Goal: Information Seeking & Learning: Check status

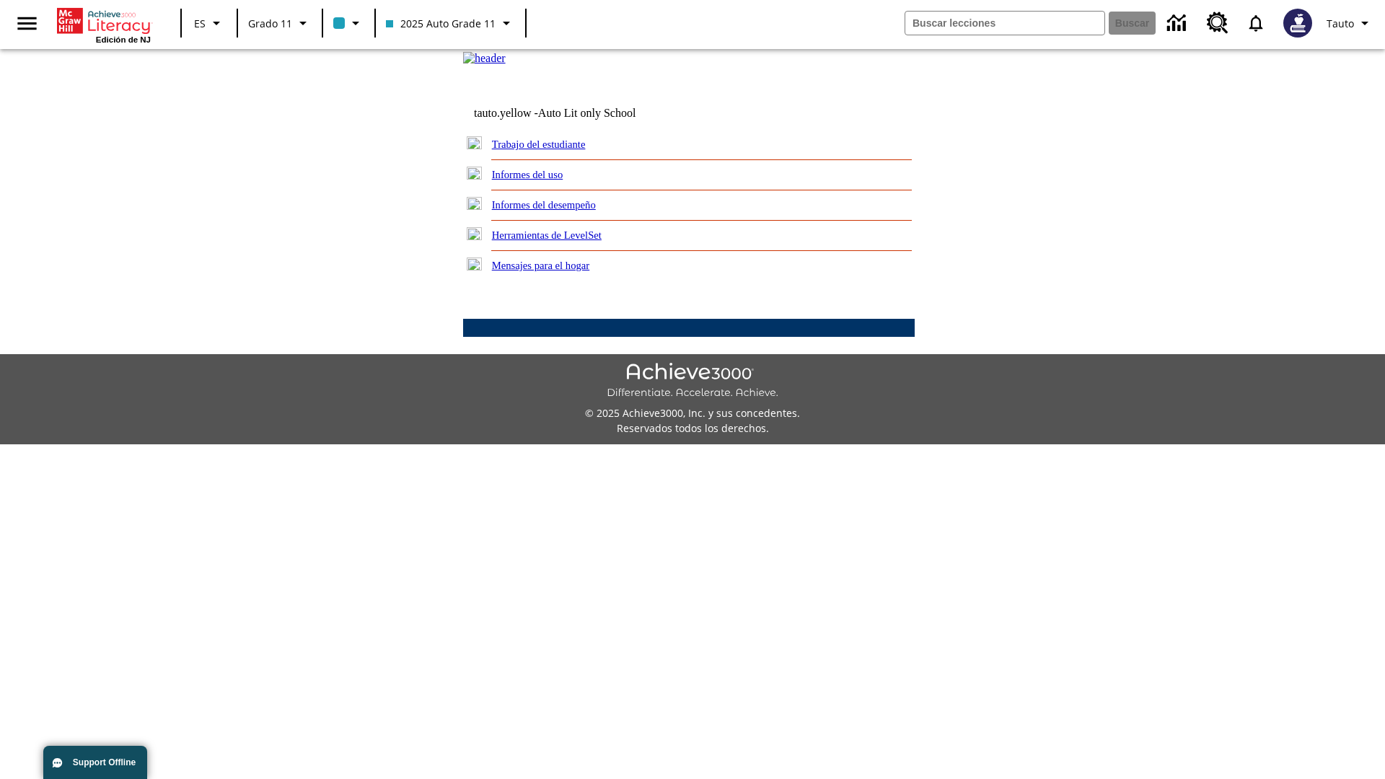
click at [539, 180] on link "Informes del uso" at bounding box center [527, 175] width 71 height 12
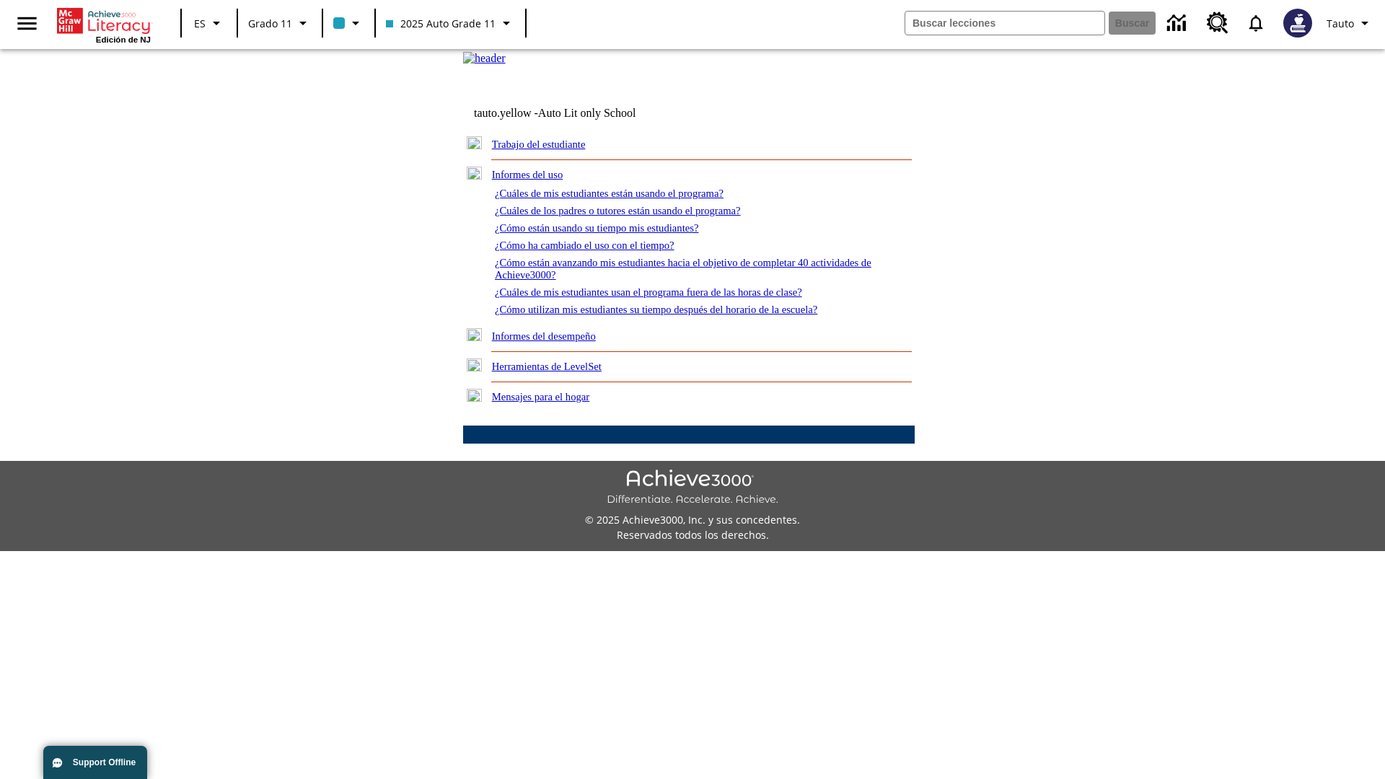
click at [629, 199] on link "¿Cuáles de mis estudiantes están usando el programa?" at bounding box center [609, 194] width 229 height 12
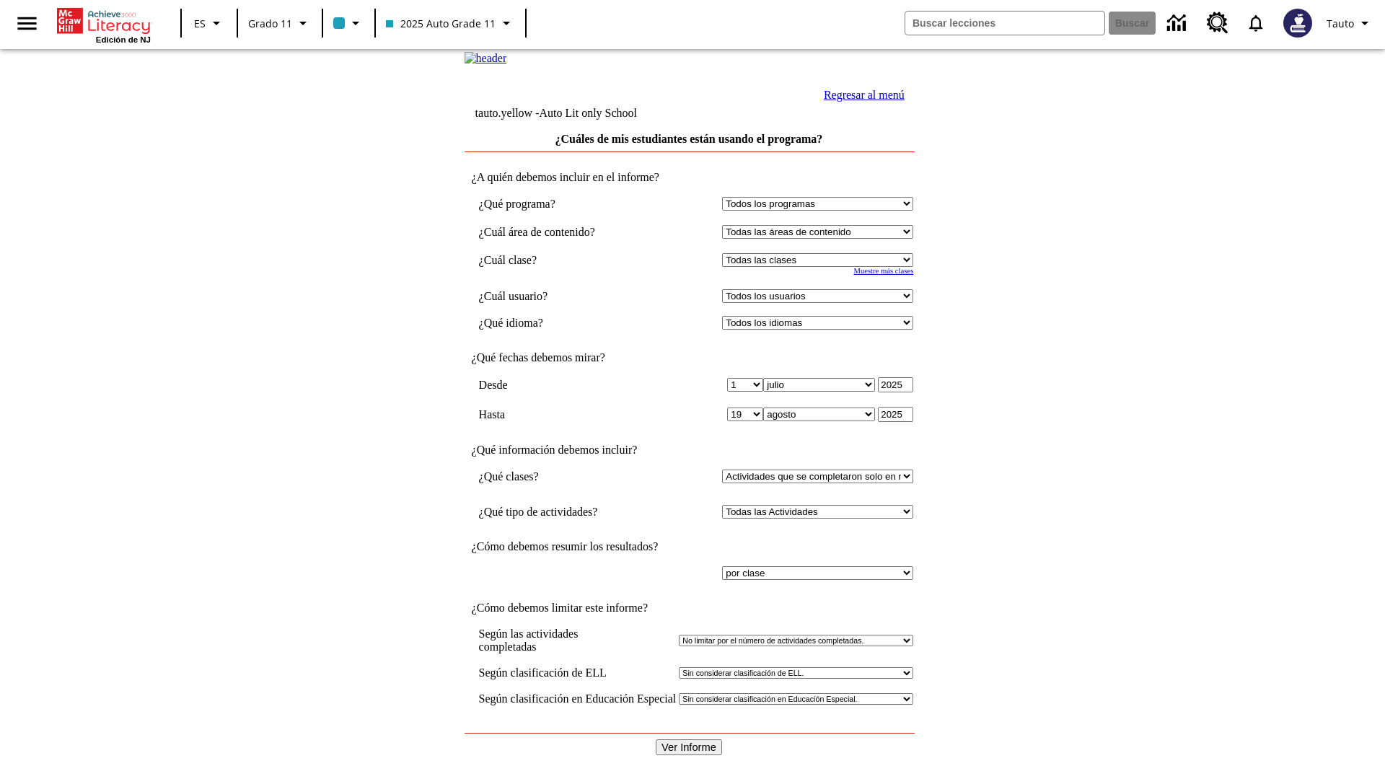
click at [690, 740] on input "Ver Informe" at bounding box center [689, 748] width 66 height 16
click at [861, 101] on link "Regresar al menú" at bounding box center [864, 95] width 81 height 12
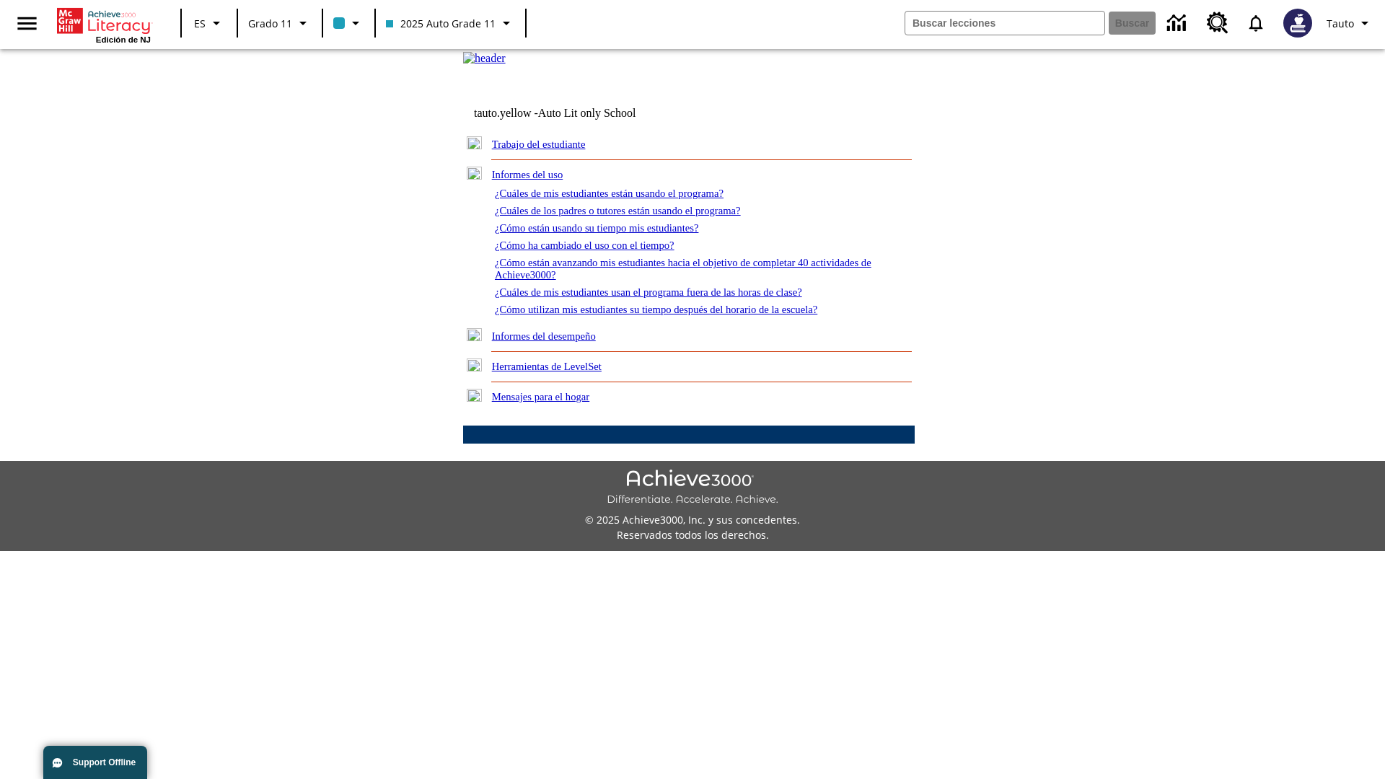
click at [614, 234] on link "¿Cómo están usando su tiempo mis estudiantes?" at bounding box center [597, 228] width 204 height 12
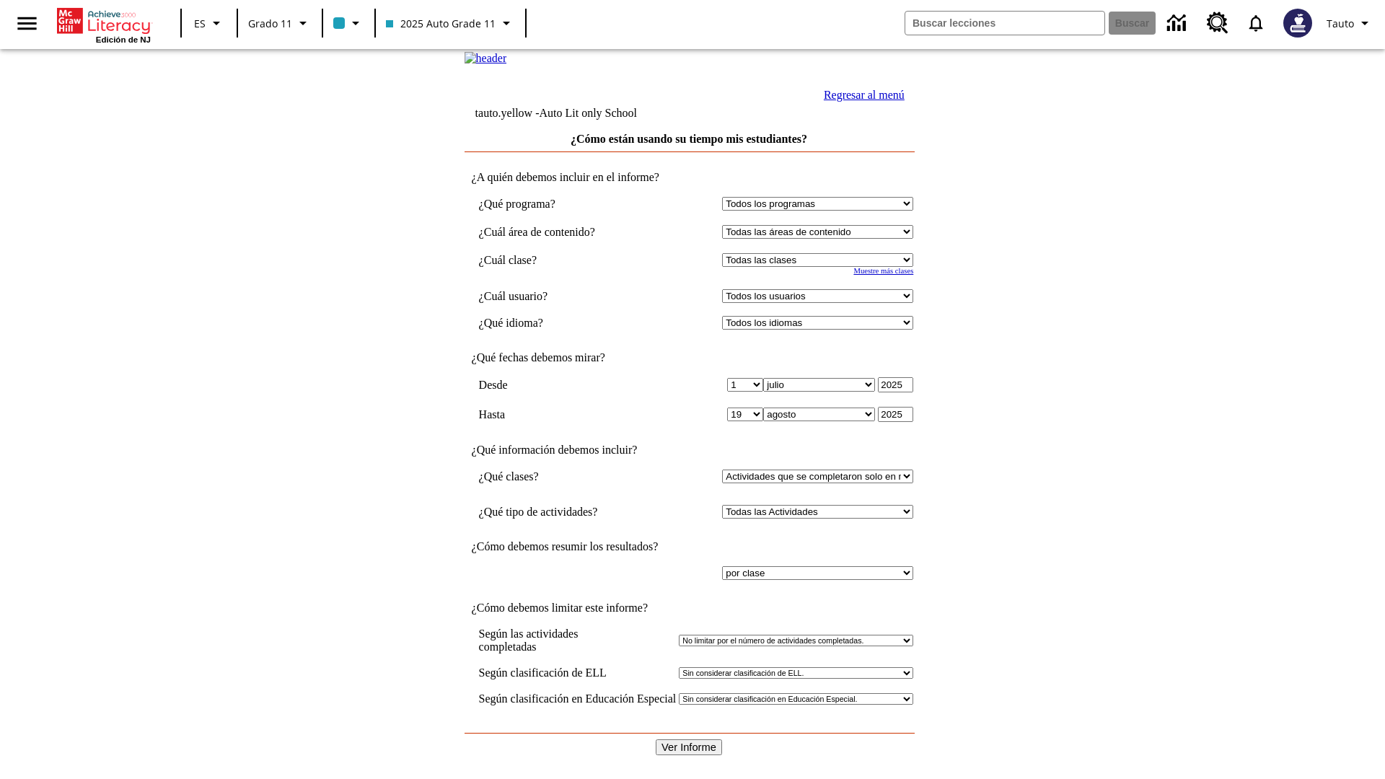
click at [861, 101] on link "Regresar al menú" at bounding box center [864, 95] width 81 height 12
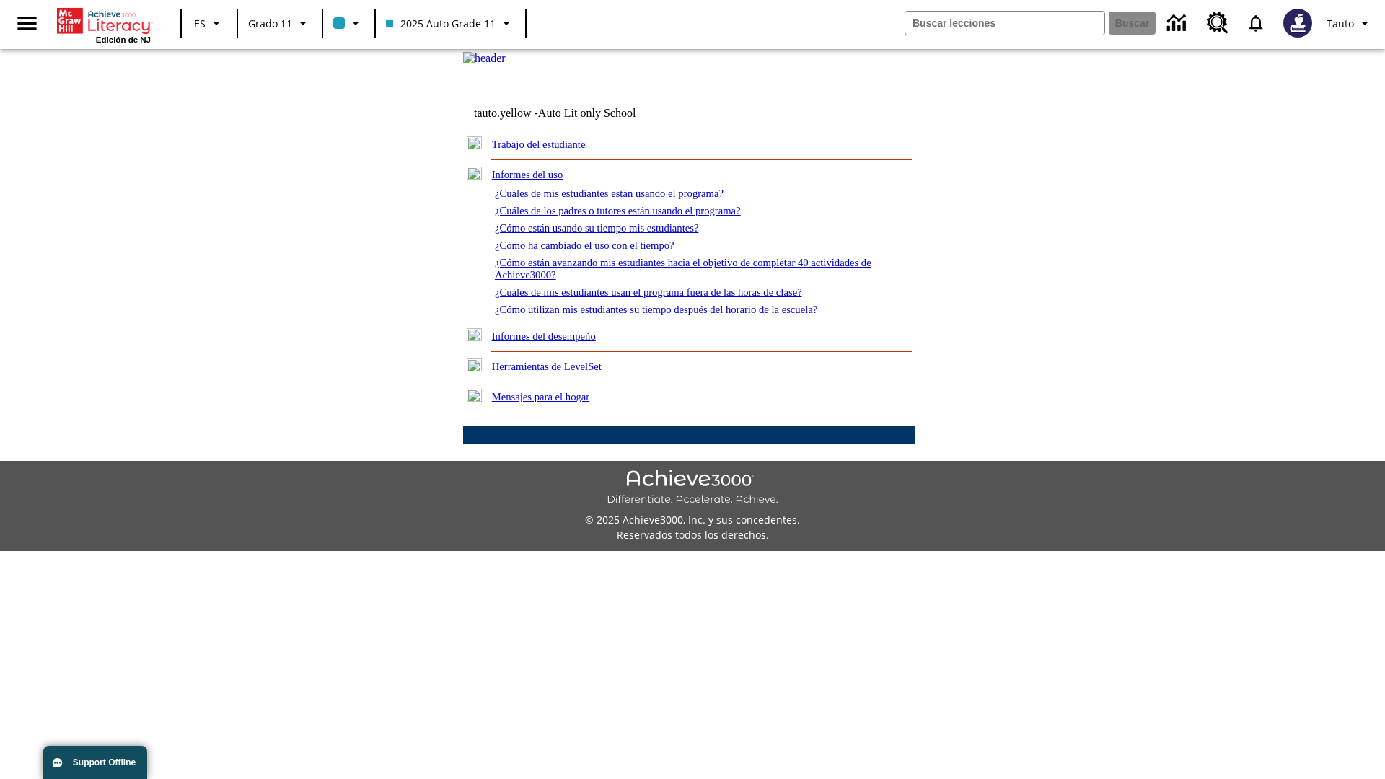
click at [681, 315] on link "¿Cómo utilizan mis estudiantes su tiempo después del horario de la escuela?" at bounding box center [656, 310] width 323 height 12
